Goal: Task Accomplishment & Management: Use online tool/utility

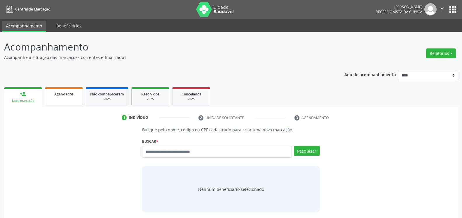
click at [74, 96] on div "Agendados" at bounding box center [63, 94] width 29 height 6
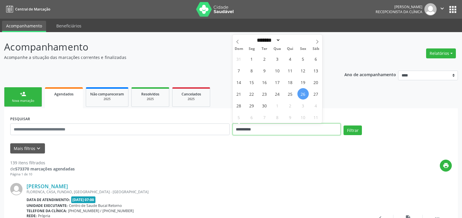
click at [263, 128] on input "**********" at bounding box center [287, 129] width 108 height 12
click at [265, 92] on span "23" at bounding box center [264, 93] width 11 height 11
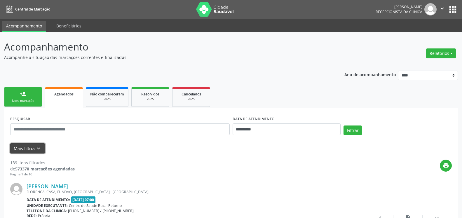
click at [40, 149] on icon "keyboard_arrow_down" at bounding box center [38, 148] width 6 height 6
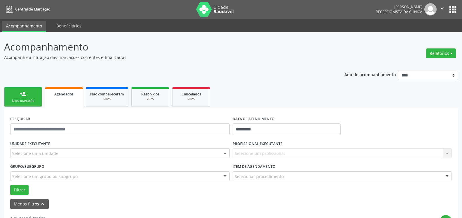
click at [210, 154] on div "Selecione uma unidade" at bounding box center [120, 153] width 220 height 10
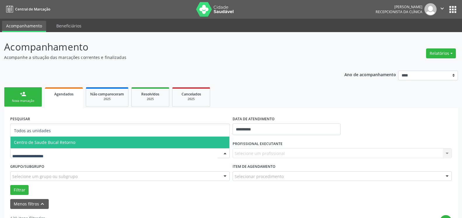
click at [198, 143] on span "Centro de Saude Bucal Retorno" at bounding box center [120, 143] width 219 height 12
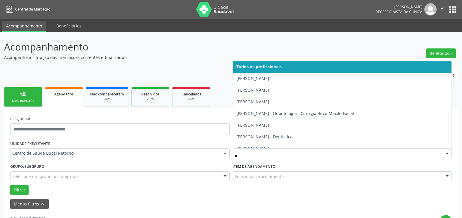
type input "**"
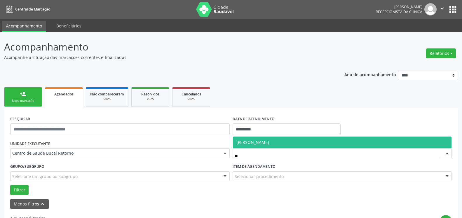
click at [269, 144] on span "Flavia Vanessa Aguiar Gomes" at bounding box center [252, 143] width 33 height 6
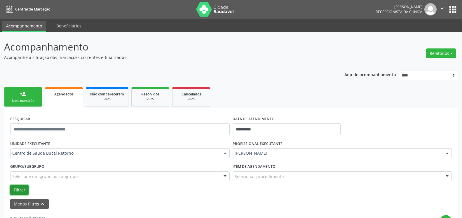
click at [22, 189] on button "Filtrar" at bounding box center [19, 190] width 18 height 10
click at [446, 55] on button "Relatórios" at bounding box center [441, 53] width 30 height 10
click at [414, 67] on link "Agendamentos" at bounding box center [424, 66] width 63 height 8
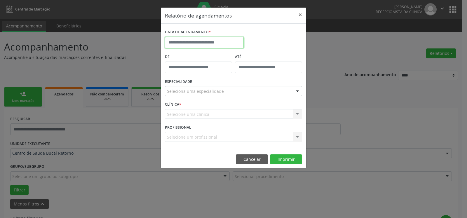
click at [200, 40] on input "text" at bounding box center [204, 43] width 79 height 12
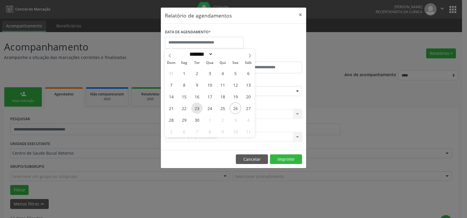
click at [199, 109] on span "23" at bounding box center [196, 107] width 11 height 11
type input "**********"
click at [199, 109] on span "23" at bounding box center [196, 107] width 11 height 11
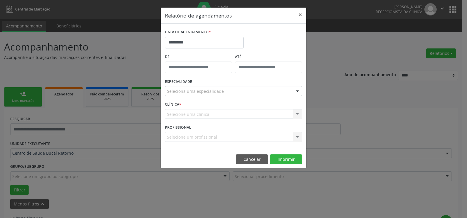
click at [227, 92] on div "Seleciona uma especialidade" at bounding box center [233, 91] width 137 height 10
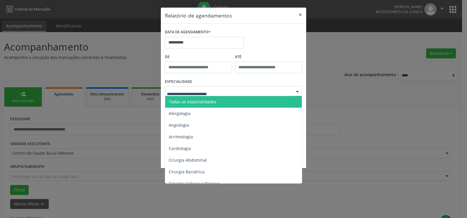
click at [224, 99] on span "Todas as especialidades" at bounding box center [233, 102] width 137 height 12
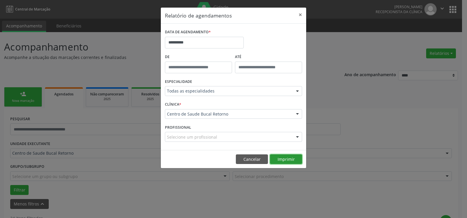
click at [287, 158] on button "Imprimir" at bounding box center [286, 159] width 32 height 10
click at [301, 15] on button "×" at bounding box center [301, 15] width 12 height 14
